Goal: Information Seeking & Learning: Understand process/instructions

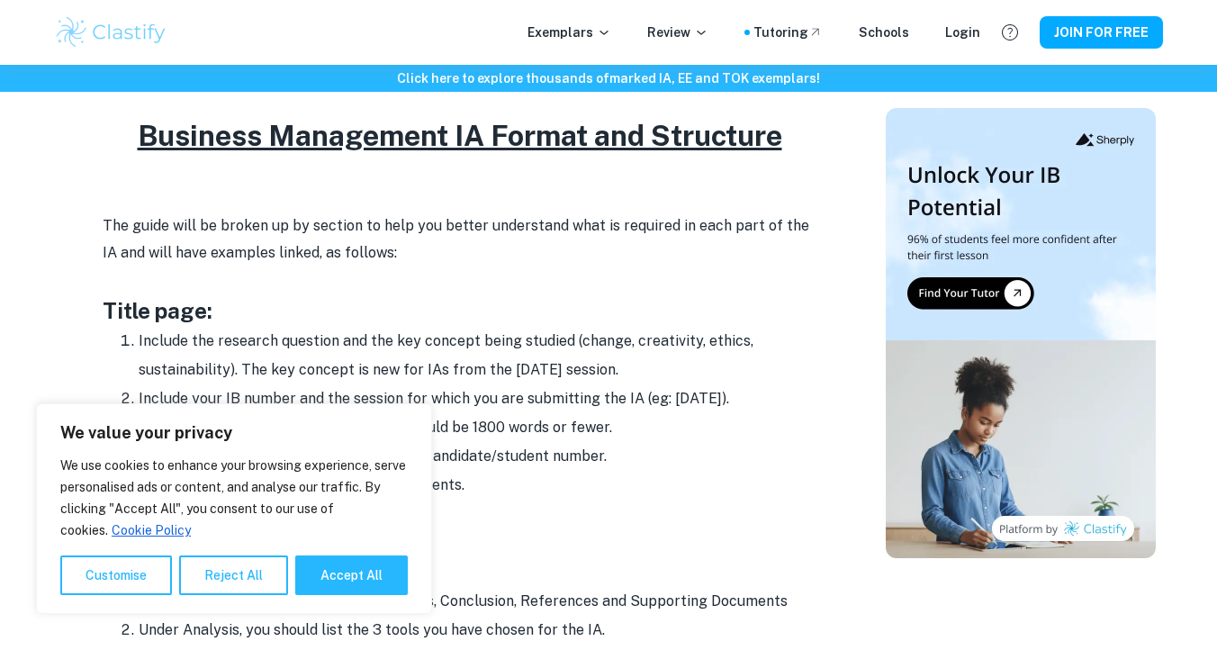
scroll to position [898, 0]
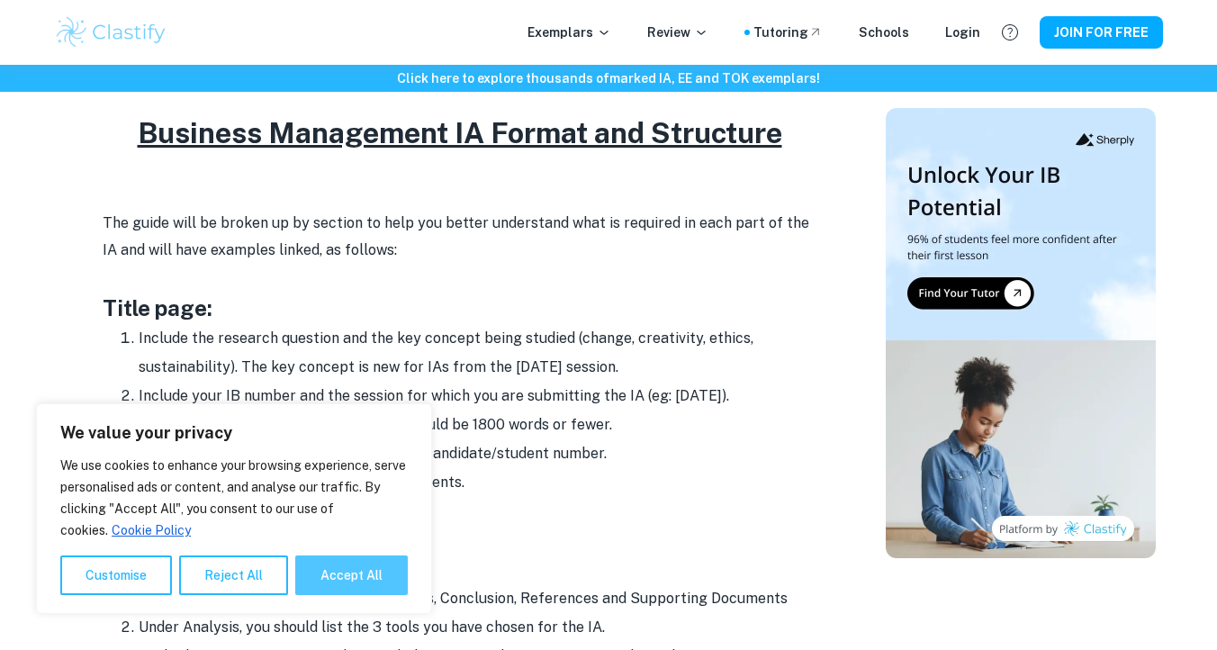
click at [346, 570] on button "Accept All" at bounding box center [351, 576] width 113 height 40
checkbox input "true"
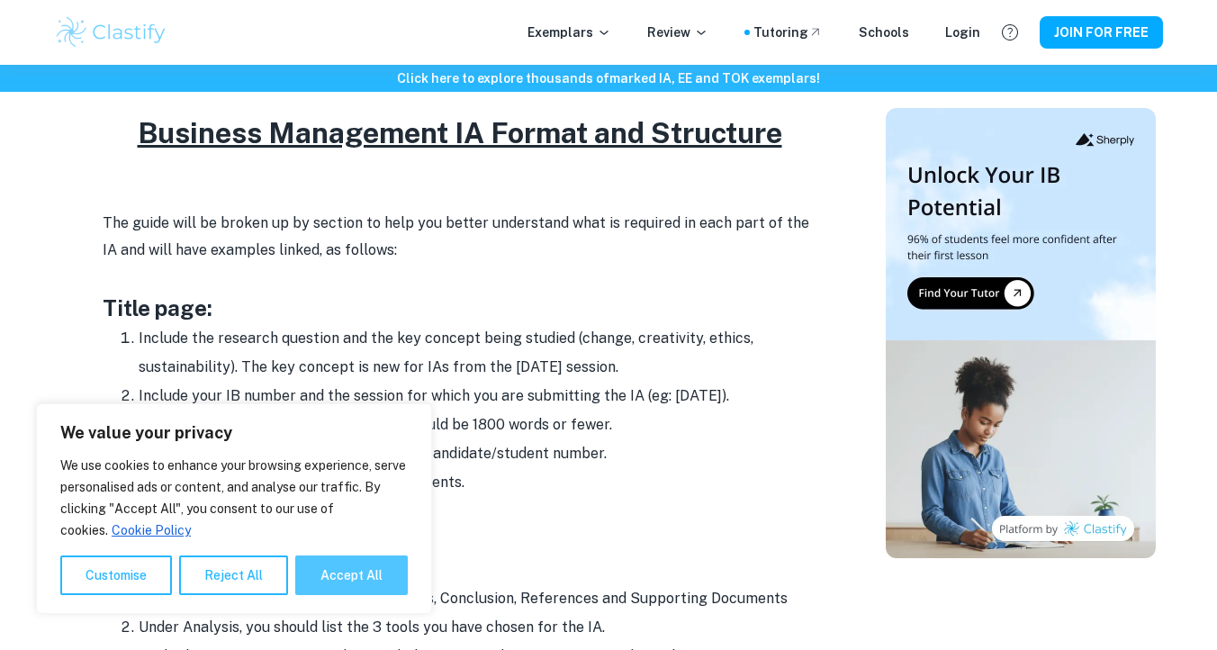
checkbox input "true"
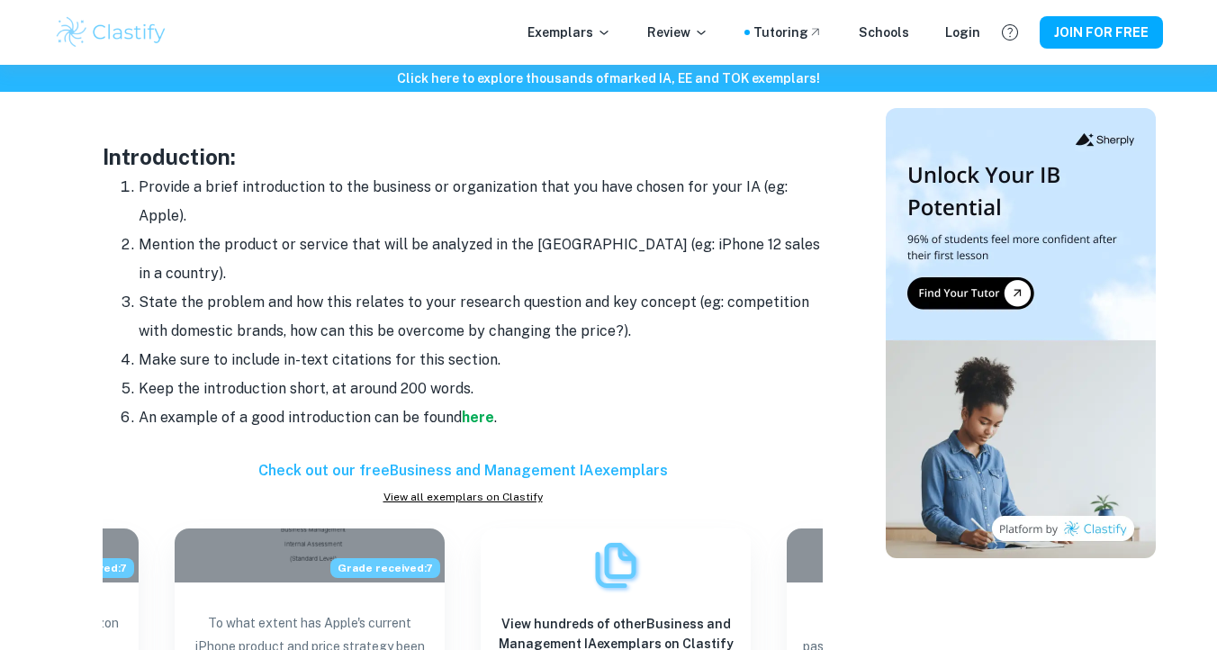
scroll to position [1567, 0]
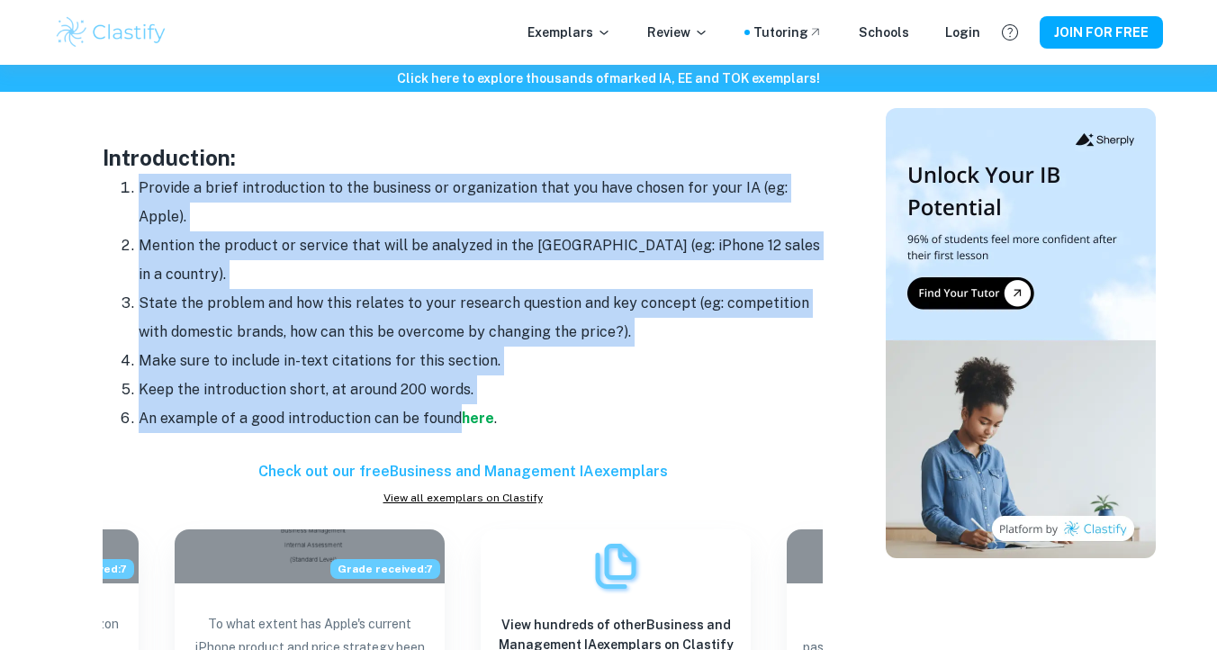
drag, startPoint x: 141, startPoint y: 186, endPoint x: 455, endPoint y: 389, distance: 373.1
click at [455, 389] on ol "Provide a brief introduction to the business or organization that you have chos…" at bounding box center [463, 303] width 720 height 259
copy ol "Provide a brief introduction to the business or organization that you have chos…"
click at [641, 289] on li "State the problem and how this relates to your research question and key concep…" at bounding box center [481, 318] width 684 height 58
